Goal: Task Accomplishment & Management: Manage account settings

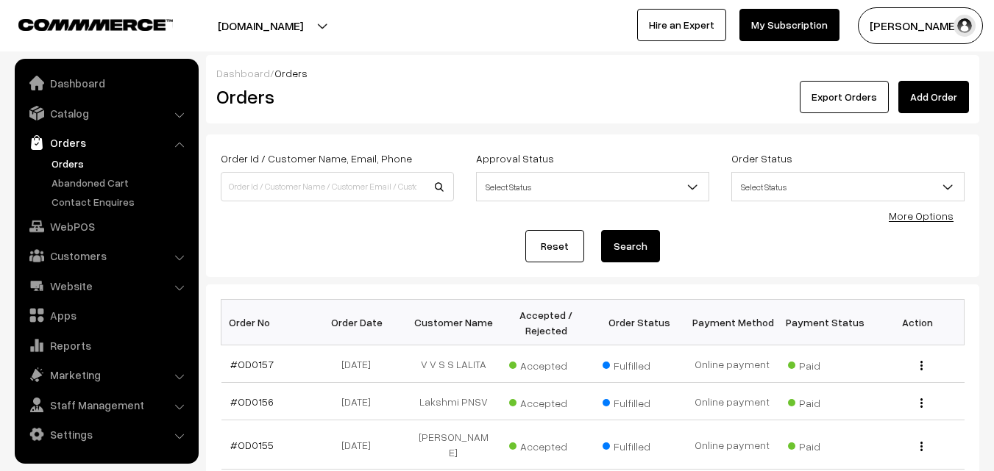
click at [69, 160] on link "Orders" at bounding box center [121, 163] width 146 height 15
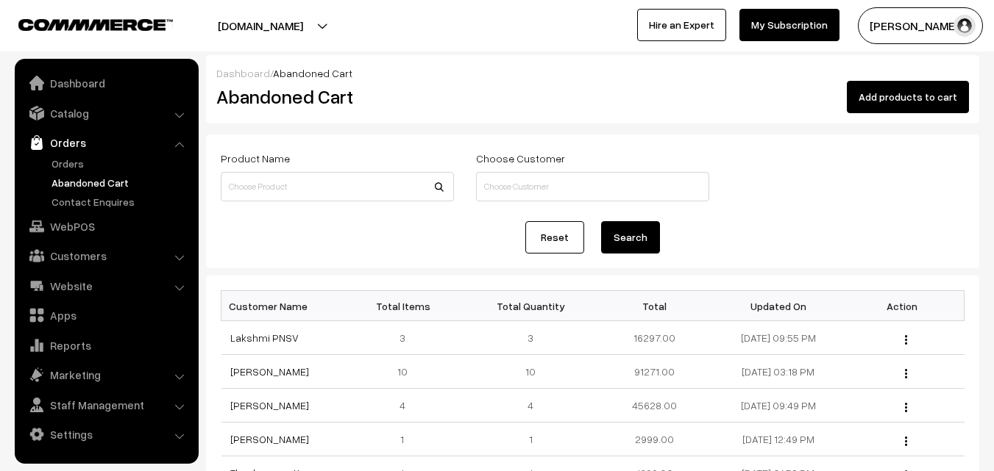
click at [72, 153] on link "Orders" at bounding box center [105, 142] width 175 height 26
click at [74, 163] on link "Orders" at bounding box center [121, 163] width 146 height 15
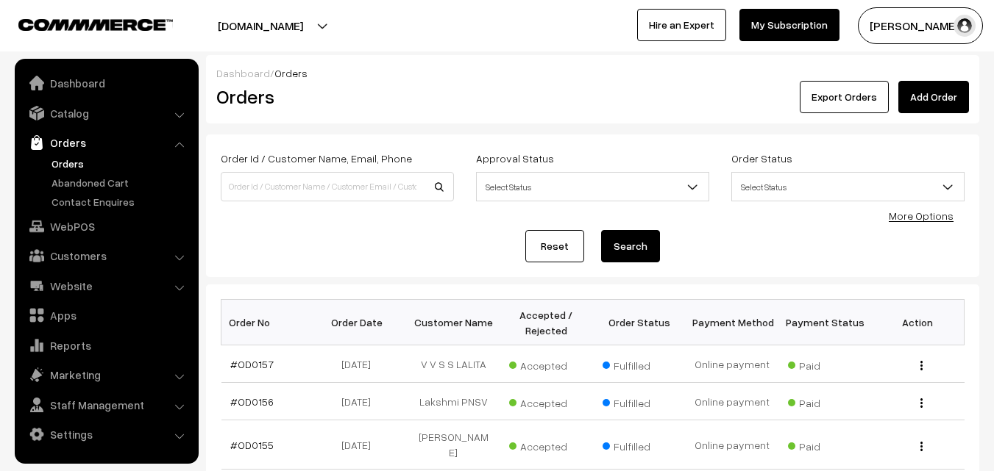
click at [70, 163] on link "Orders" at bounding box center [121, 163] width 146 height 15
click at [82, 182] on link "Abandoned Cart" at bounding box center [121, 182] width 146 height 15
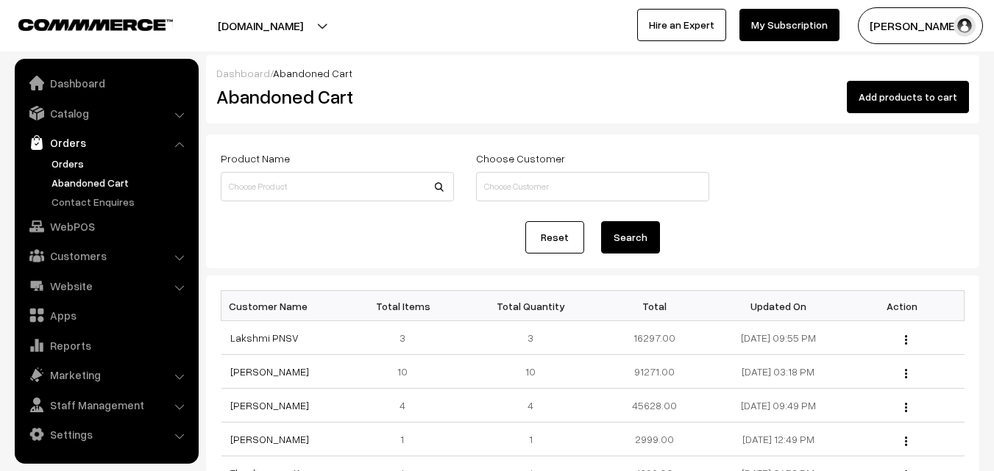
click at [75, 163] on link "Orders" at bounding box center [121, 163] width 146 height 15
